Goal: Navigation & Orientation: Find specific page/section

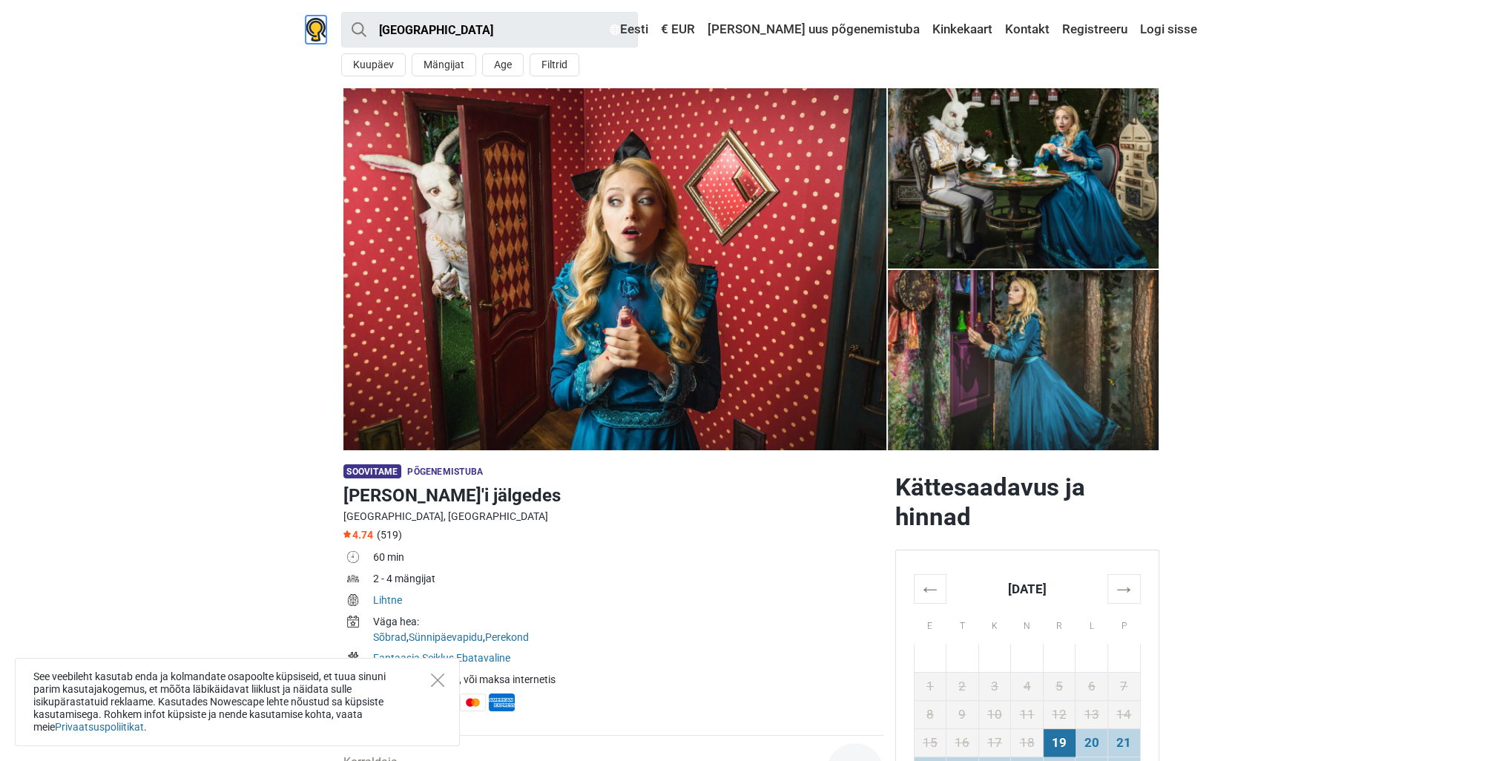
click at [319, 27] on img at bounding box center [316, 30] width 21 height 24
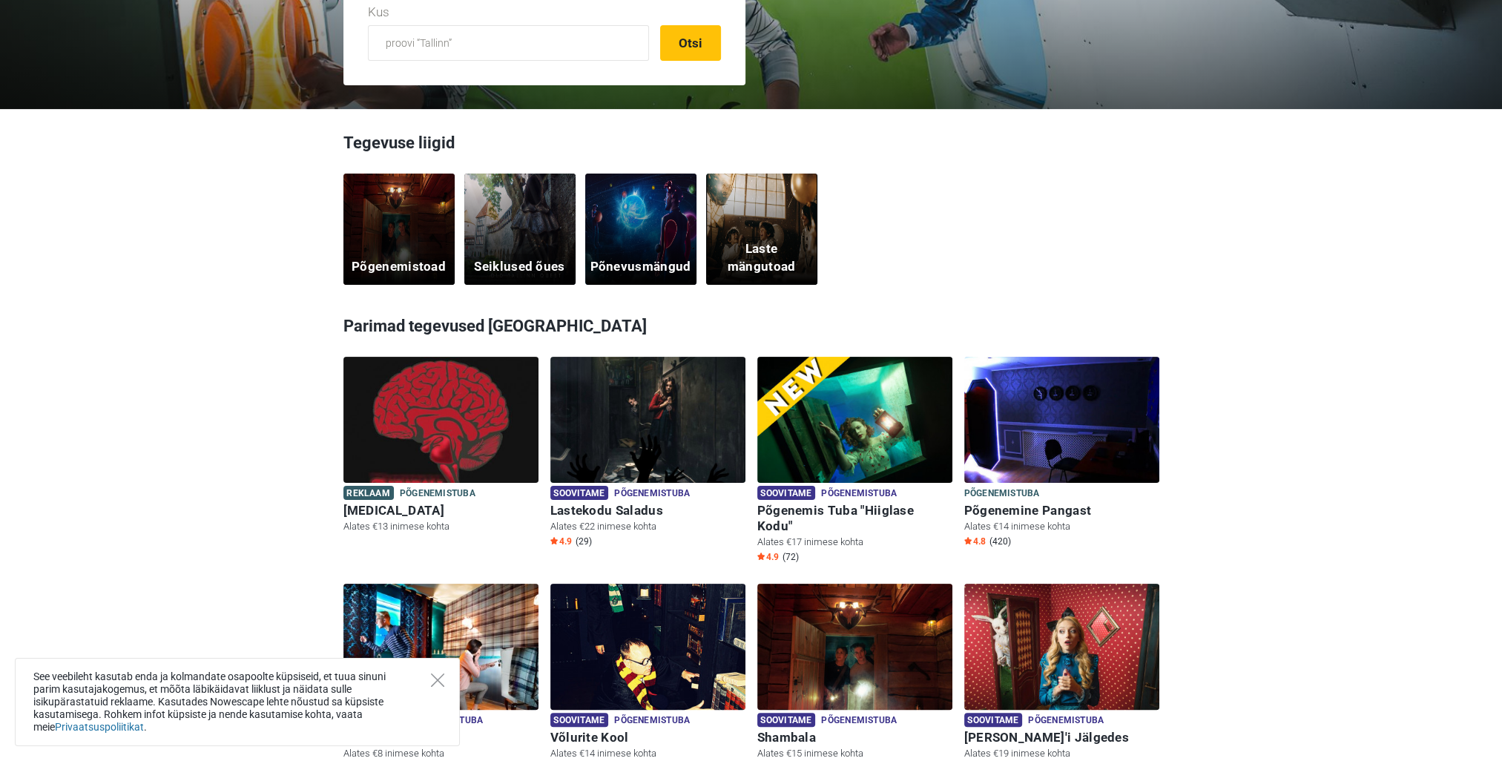
scroll to position [371, 0]
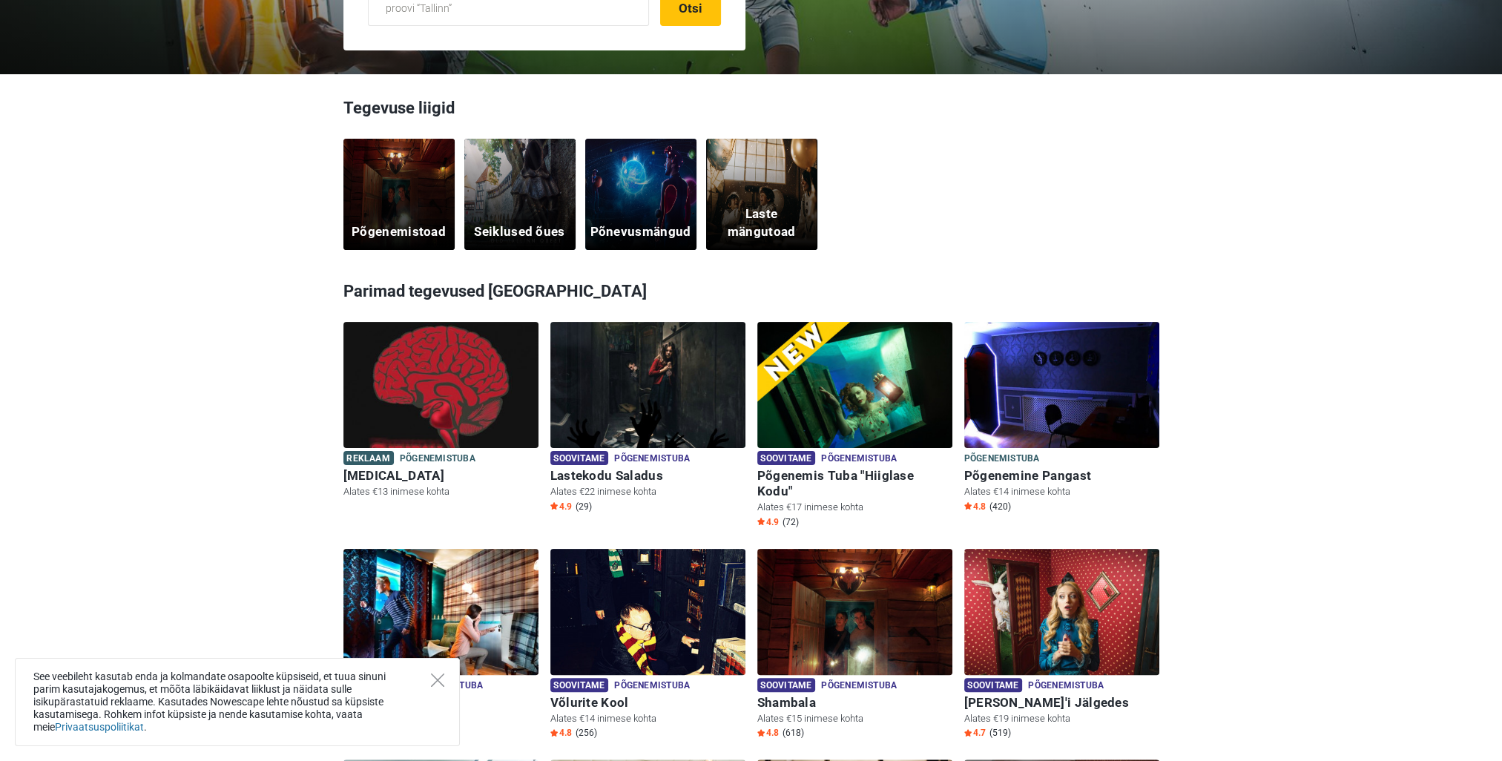
click at [387, 195] on div "Põgenemistoad" at bounding box center [398, 194] width 111 height 111
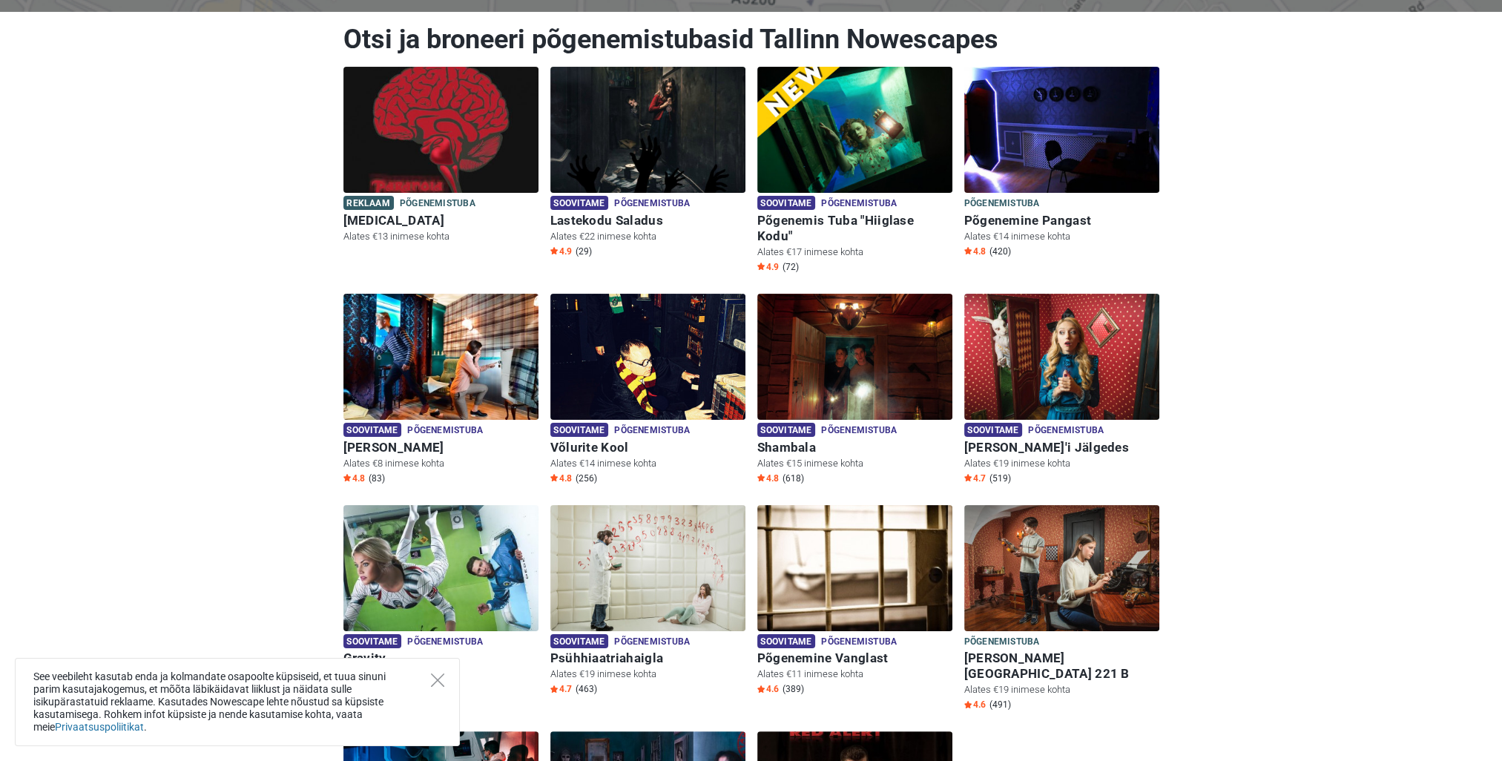
scroll to position [222, 0]
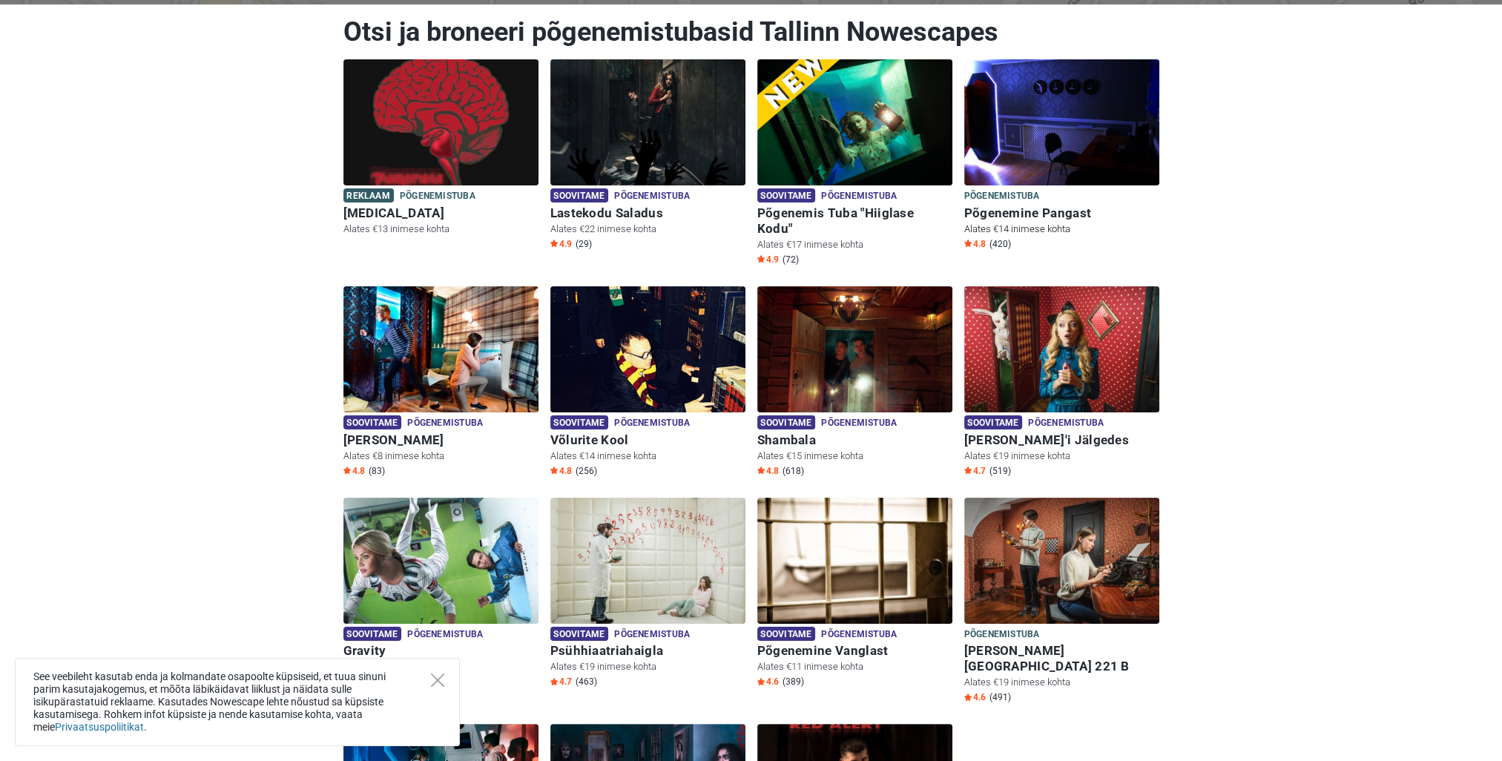
click at [1033, 217] on h6 "Põgenemine Pangast" at bounding box center [1061, 213] width 195 height 16
click at [1065, 144] on img at bounding box center [1061, 122] width 195 height 126
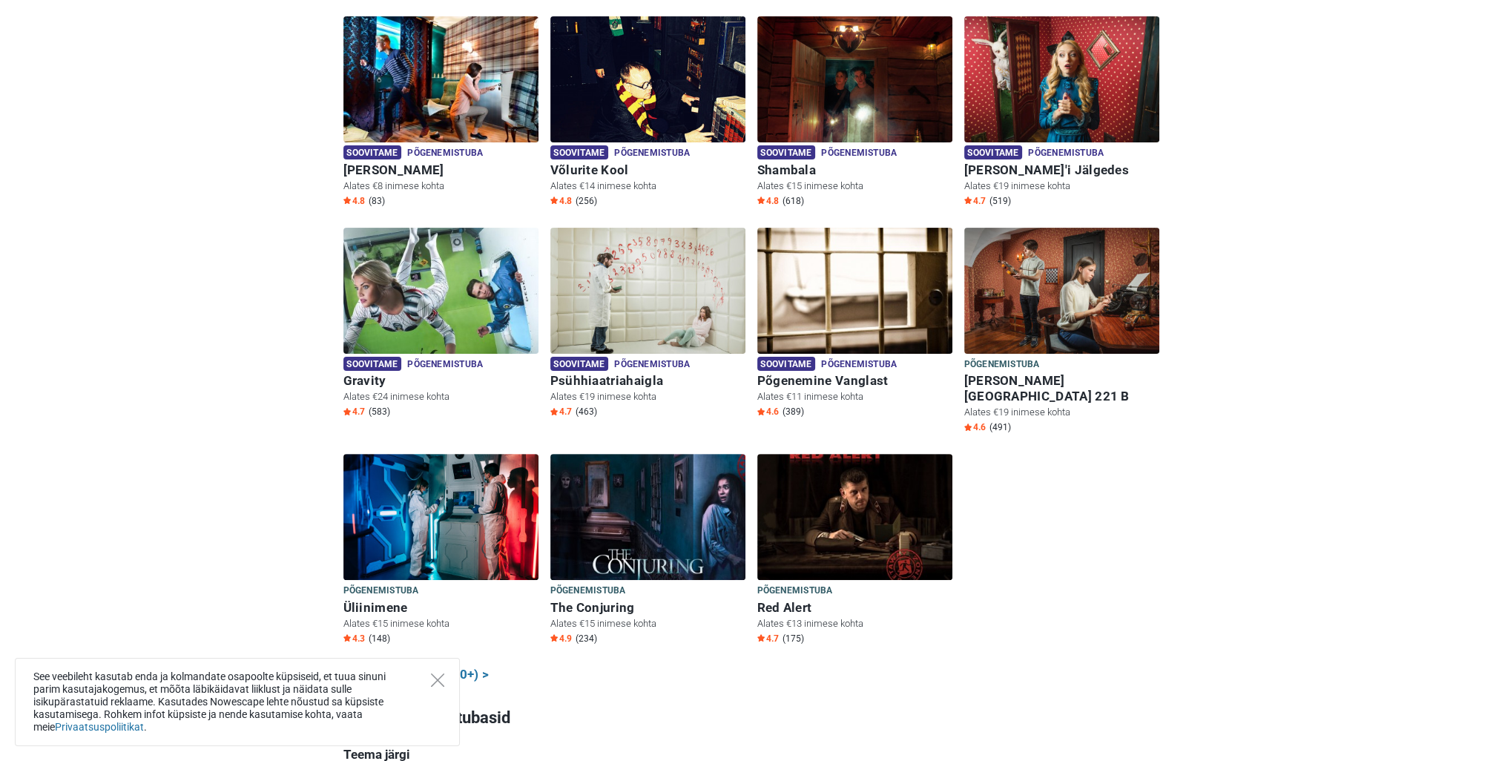
scroll to position [519, 0]
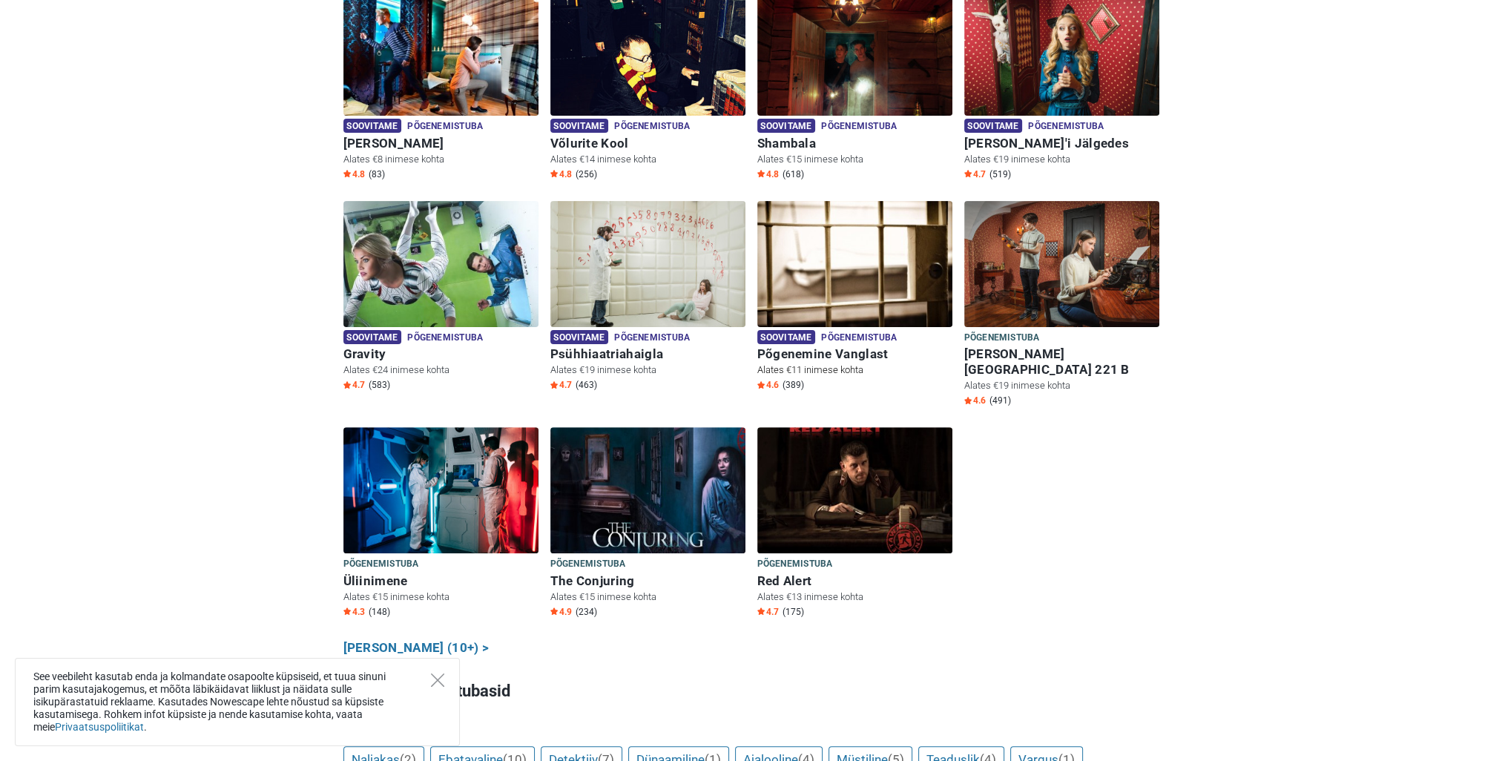
click at [869, 346] on h6 "Põgenemine Vanglast" at bounding box center [854, 354] width 195 height 16
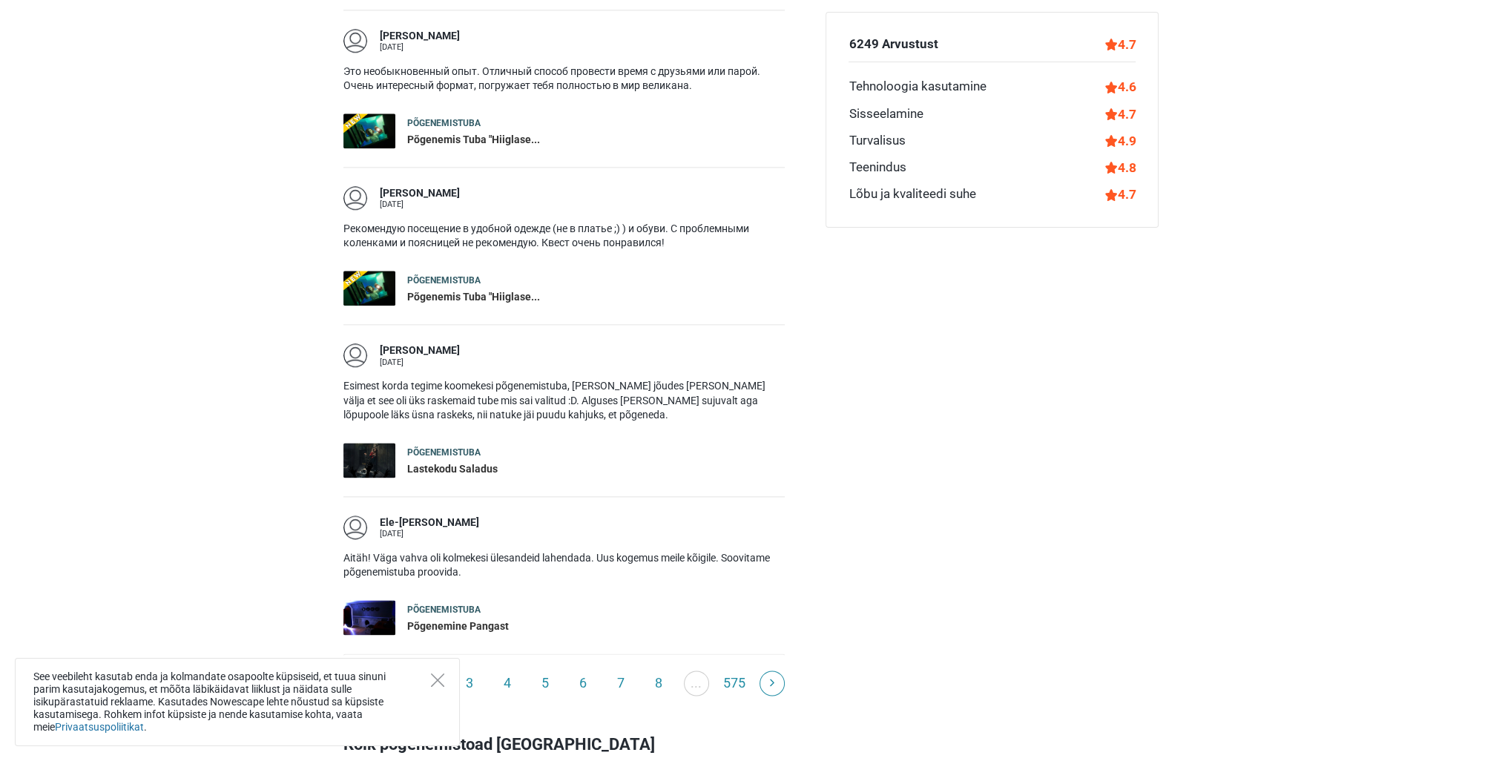
scroll to position [2447, 0]
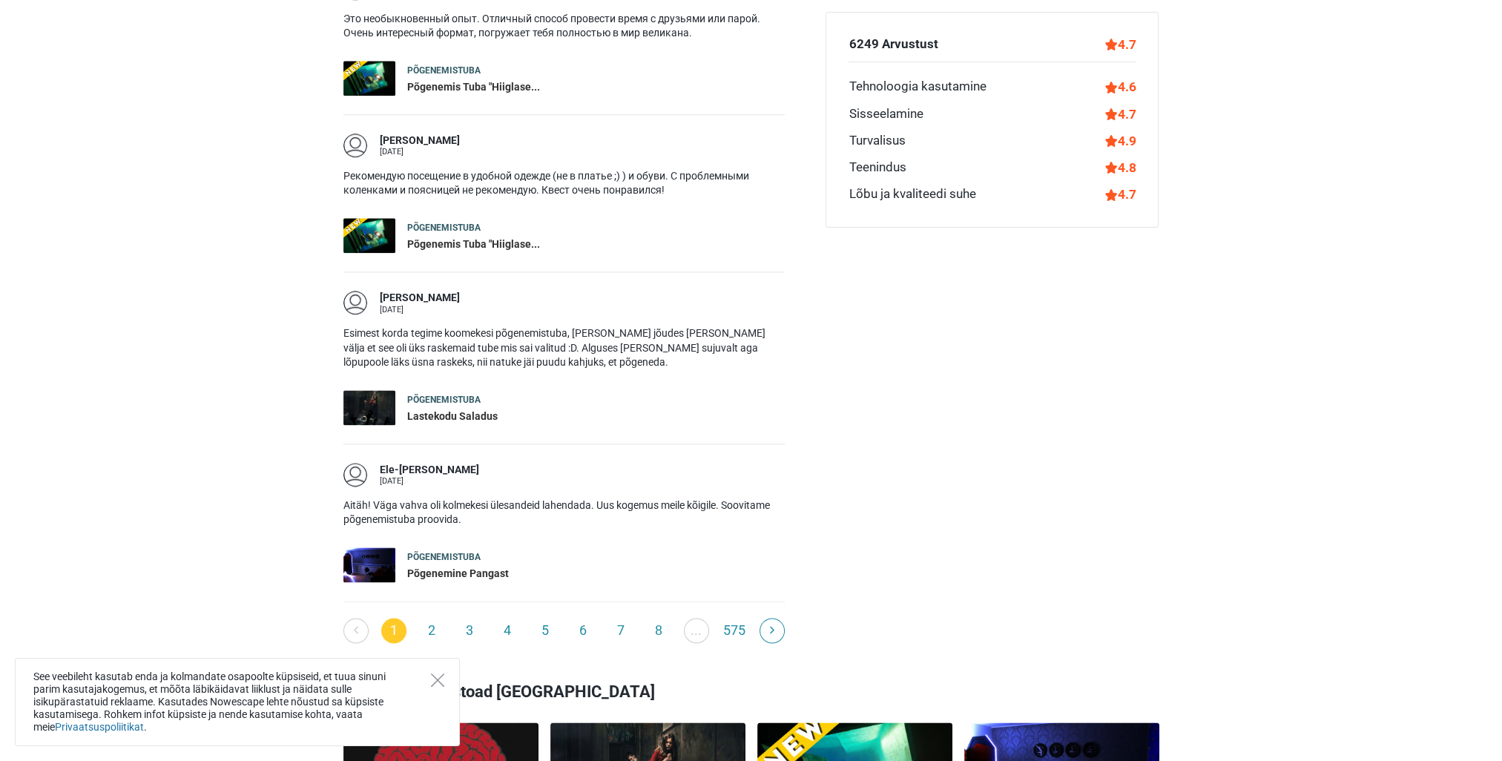
click at [446, 681] on div "See veebileht kasutab enda ja kolmandate osapoolte küpsiseid, et tuua sinuni pa…" at bounding box center [237, 702] width 445 height 88
click at [441, 678] on icon "Close" at bounding box center [437, 679] width 13 height 13
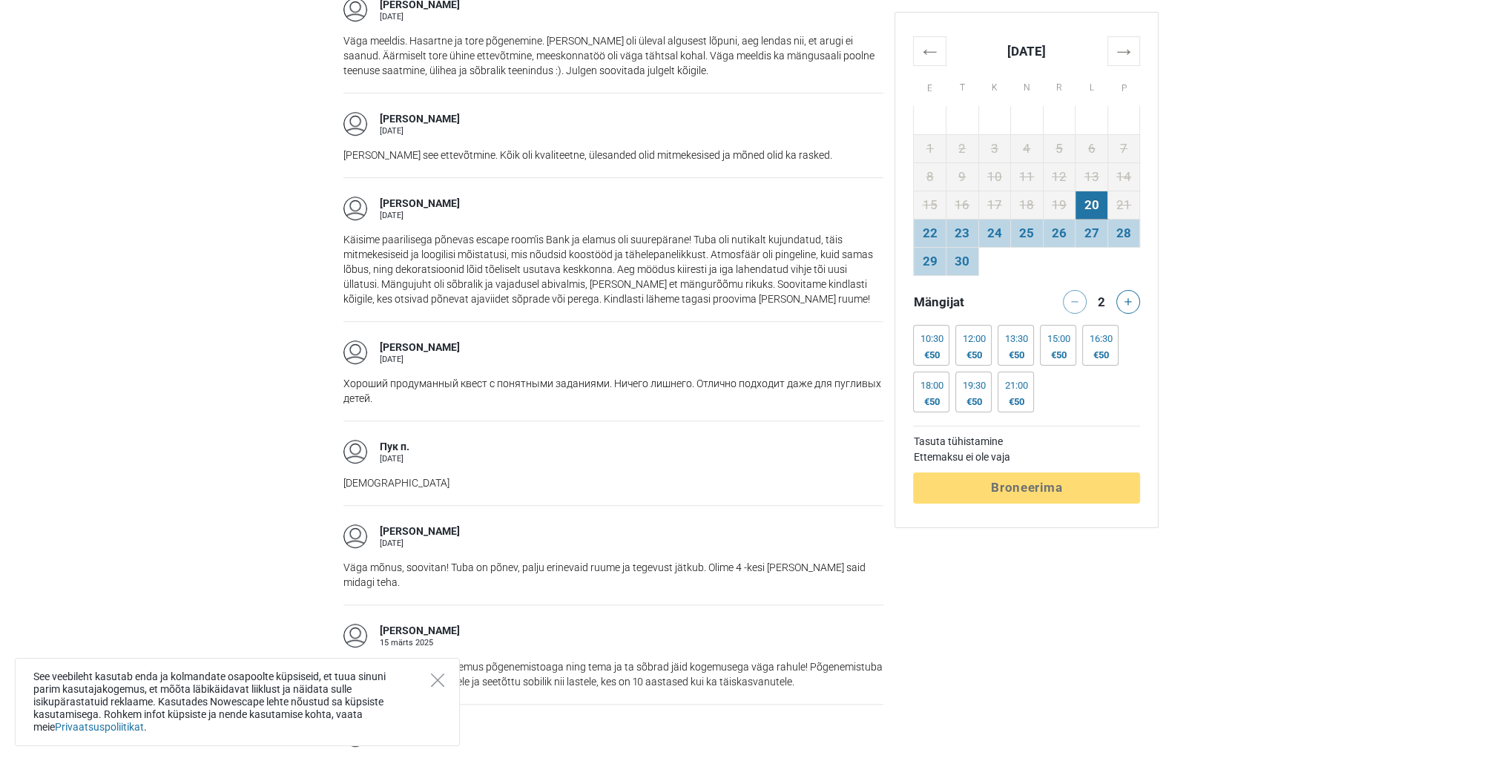
scroll to position [1409, 0]
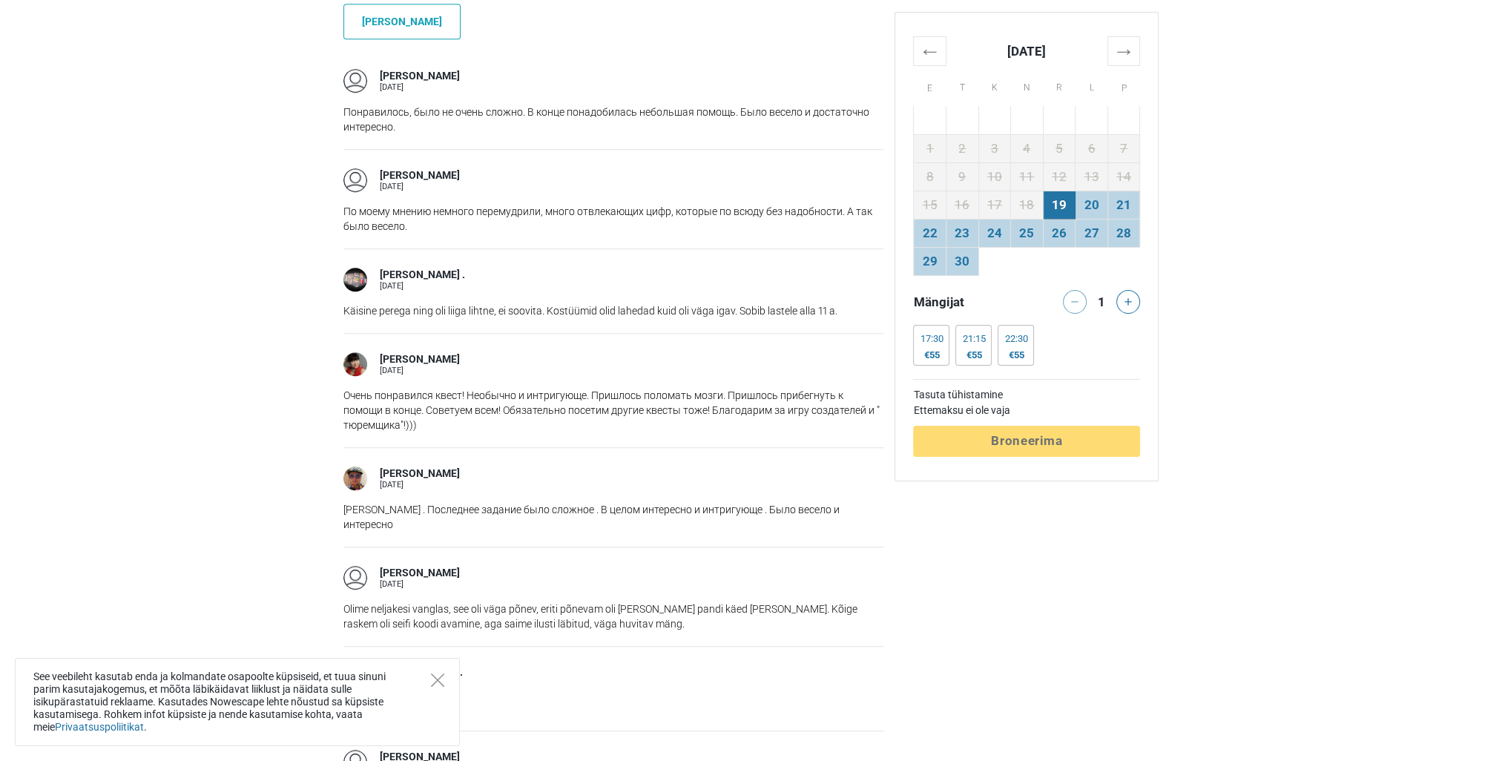
scroll to position [1261, 0]
